Goal: Information Seeking & Learning: Learn about a topic

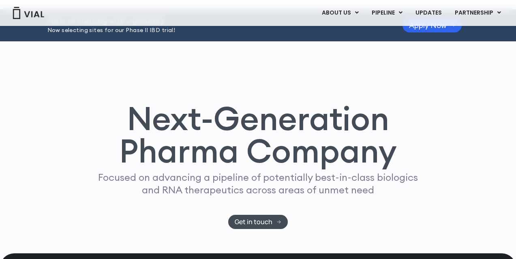
scroll to position [27, 0]
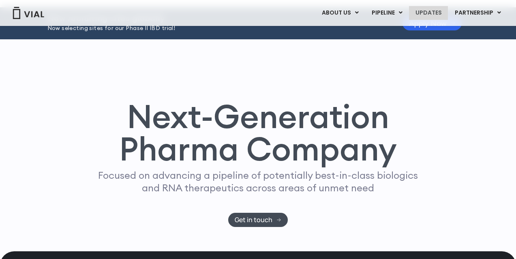
click at [426, 15] on link "UPDATES" at bounding box center [428, 13] width 39 height 14
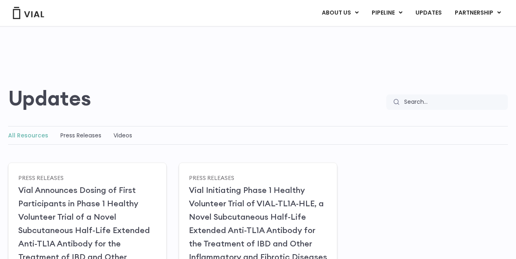
scroll to position [15, 0]
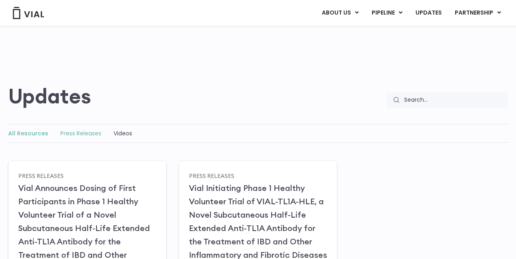
click at [74, 131] on link "Press Releases" at bounding box center [80, 133] width 41 height 8
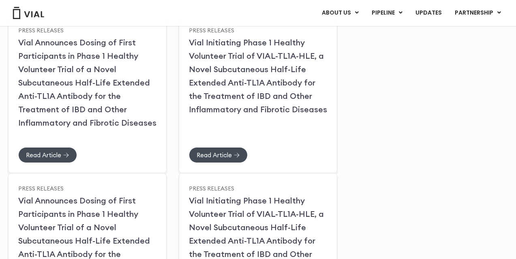
scroll to position [153, 0]
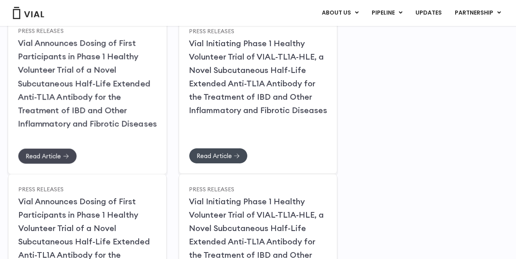
click at [49, 151] on link "Read Article" at bounding box center [47, 156] width 59 height 16
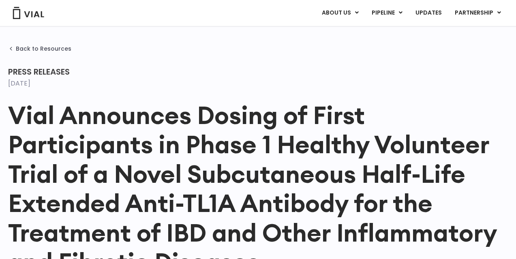
scroll to position [9, 0]
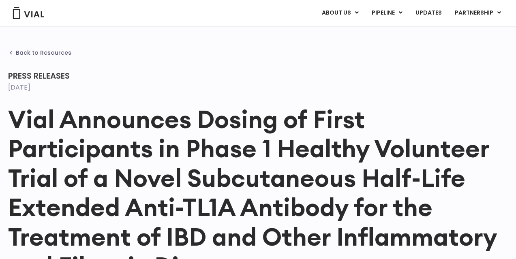
drag, startPoint x: 0, startPoint y: 0, endPoint x: 11, endPoint y: 52, distance: 53.1
click at [11, 52] on icon at bounding box center [11, 53] width 6 height 6
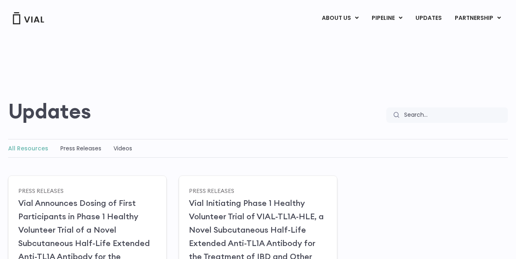
click at [12, 51] on div "Updates Search Search" at bounding box center [258, 78] width 500 height 88
click at [27, 19] on img at bounding box center [28, 18] width 32 height 12
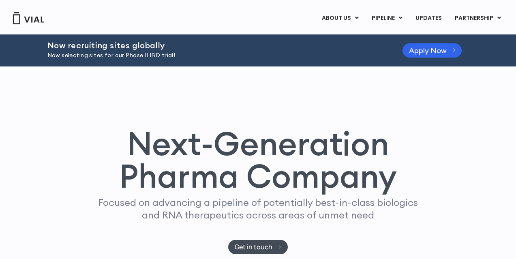
click at [429, 23] on link "UPDATES" at bounding box center [428, 18] width 39 height 14
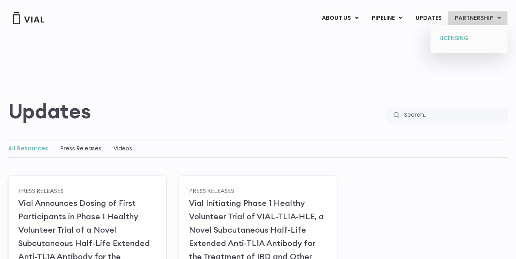
click at [459, 34] on link "LICENSING" at bounding box center [468, 38] width 71 height 13
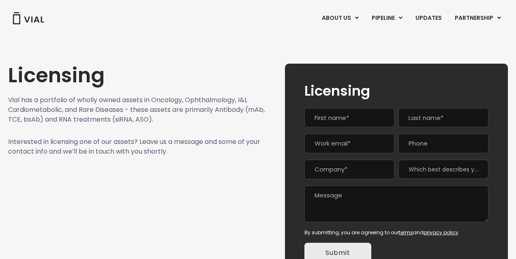
click at [30, 19] on img at bounding box center [28, 18] width 32 height 12
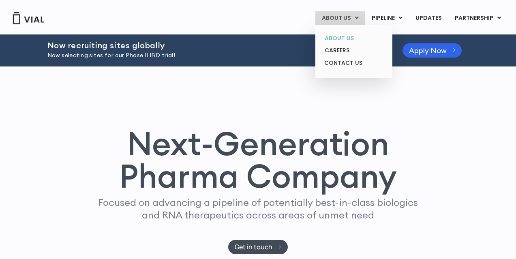
click at [337, 41] on link "ABOUT US" at bounding box center [353, 38] width 71 height 13
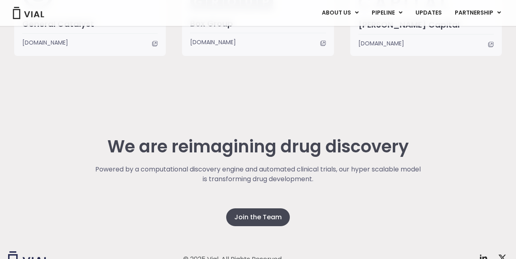
scroll to position [2155, 0]
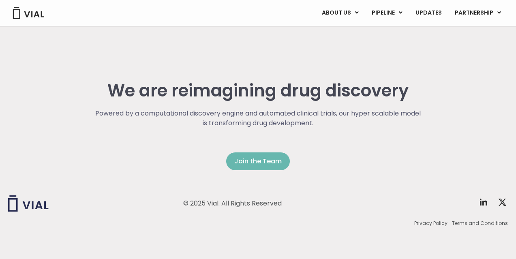
click at [263, 161] on span "Join the Team" at bounding box center [257, 161] width 47 height 10
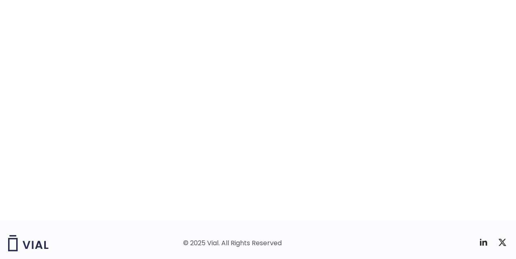
scroll to position [1280, 0]
